Goal: Information Seeking & Learning: Learn about a topic

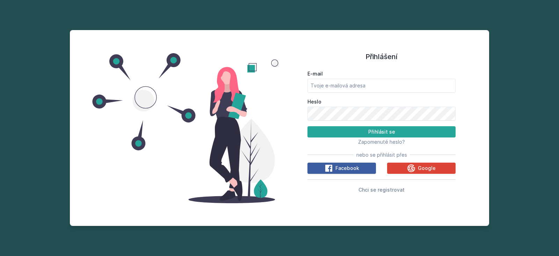
click at [332, 168] on icon at bounding box center [328, 168] width 8 height 8
click at [407, 168] on icon at bounding box center [411, 168] width 8 height 8
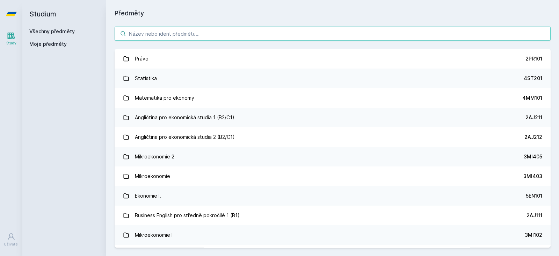
click at [202, 35] on input "search" at bounding box center [333, 34] width 436 height 14
click at [280, 34] on input "search" at bounding box center [333, 34] width 436 height 14
paste input "2MO523"
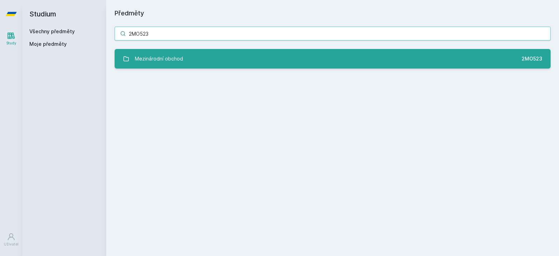
type input "2MO523"
click at [282, 53] on link "Mezinárodní obchod 2MO523" at bounding box center [333, 59] width 436 height 20
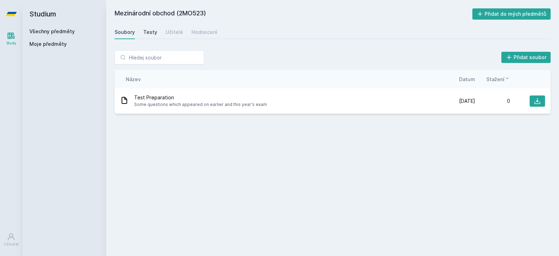
click at [153, 33] on div "Testy" at bounding box center [150, 32] width 14 height 7
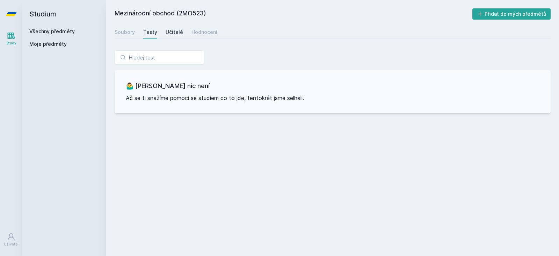
click at [170, 31] on div "Učitelé" at bounding box center [174, 32] width 17 height 7
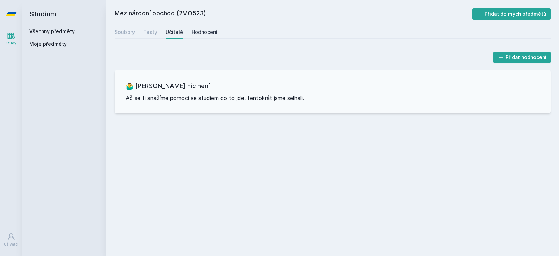
click at [200, 33] on div "Hodnocení" at bounding box center [204, 32] width 26 height 7
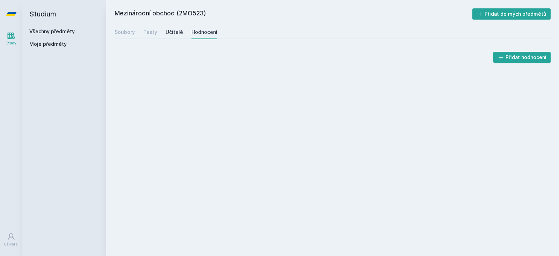
click at [167, 35] on div "Učitelé" at bounding box center [174, 32] width 17 height 7
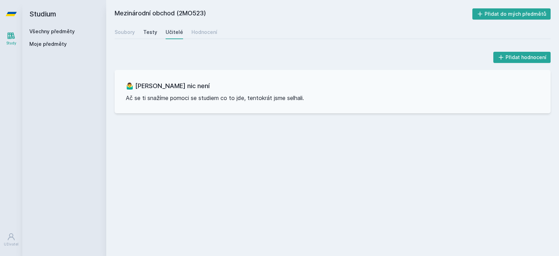
click at [147, 35] on div "Testy" at bounding box center [150, 32] width 14 height 7
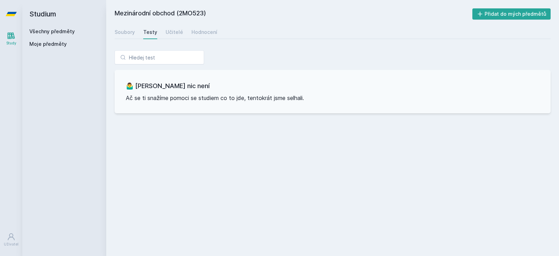
click at [16, 31] on link "Study" at bounding box center [11, 38] width 20 height 21
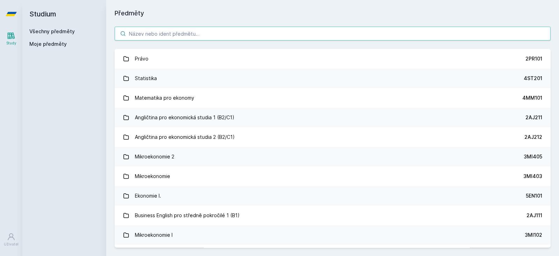
click at [179, 34] on input "search" at bounding box center [333, 34] width 436 height 14
paste input "2MO527"
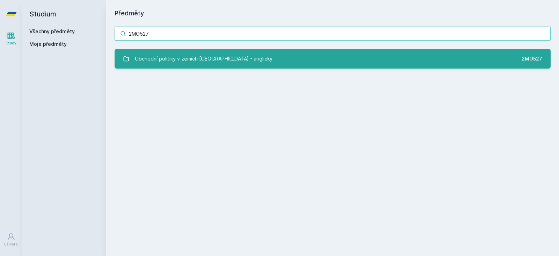
type input "2MO527"
click at [212, 61] on div "Obchodní politiky v zemích [GEOGRAPHIC_DATA] - anglicky" at bounding box center [204, 59] width 138 height 14
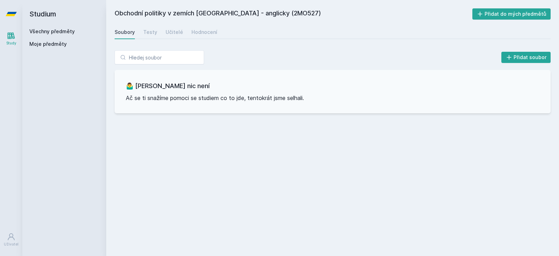
click at [156, 31] on div "Soubory Testy Učitelé Hodnocení" at bounding box center [333, 32] width 436 height 14
click at [166, 32] on div "Učitelé" at bounding box center [174, 32] width 17 height 7
click at [14, 40] on link "Study" at bounding box center [11, 38] width 20 height 21
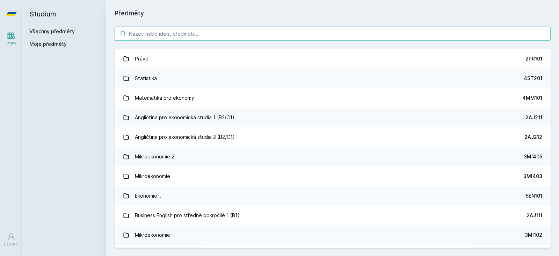
click at [269, 32] on input "search" at bounding box center [333, 34] width 436 height 14
paste input "2MO332"
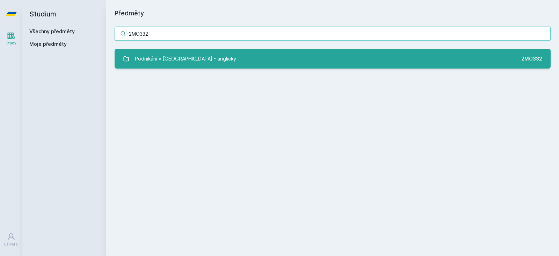
type input "2MO332"
click at [254, 55] on link "Podnikání v [GEOGRAPHIC_DATA] - anglicky 2MO332" at bounding box center [333, 59] width 436 height 20
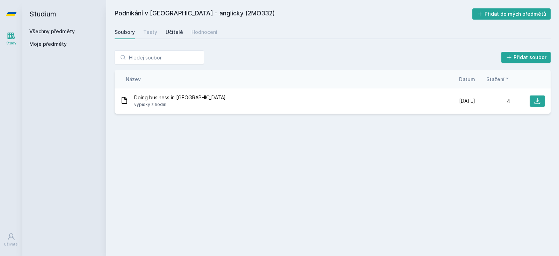
click at [171, 34] on div "Učitelé" at bounding box center [174, 32] width 17 height 7
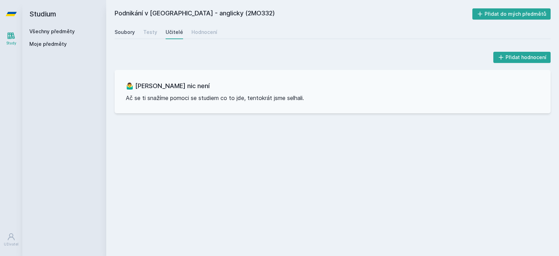
click at [127, 35] on div "Soubory" at bounding box center [125, 32] width 20 height 7
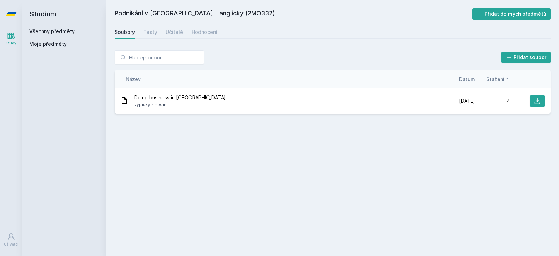
click at [8, 37] on icon at bounding box center [11, 35] width 7 height 7
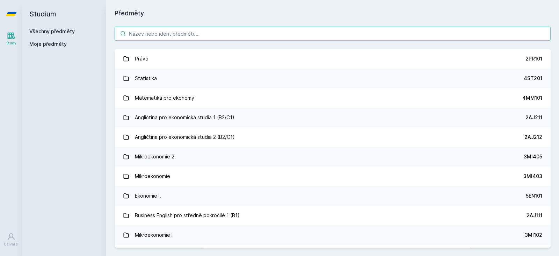
click at [306, 39] on input "search" at bounding box center [333, 34] width 436 height 14
paste input "2IB421"
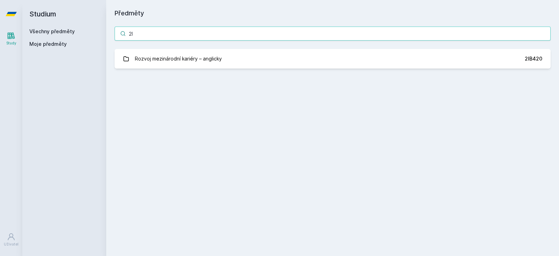
type input "2"
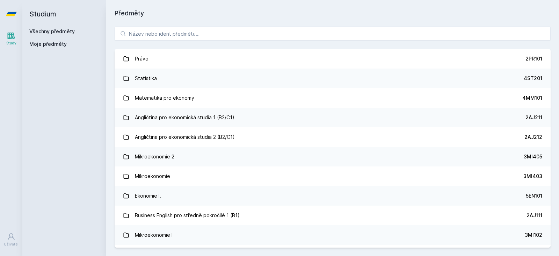
click at [30, 160] on div "Studium Všechny předměty Moje předměty" at bounding box center [64, 128] width 84 height 256
